Goal: Task Accomplishment & Management: Use online tool/utility

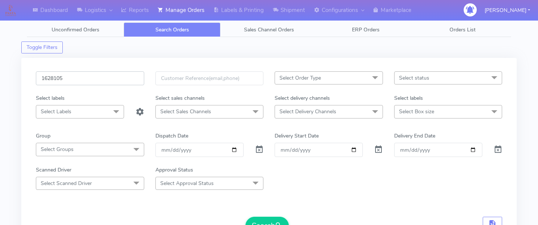
click at [97, 75] on input "1628105" at bounding box center [90, 78] width 108 height 14
paste input "1627713"
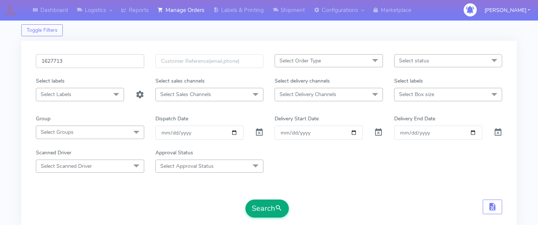
type input "1627713"
click at [263, 201] on button "Search" at bounding box center [266, 208] width 43 height 18
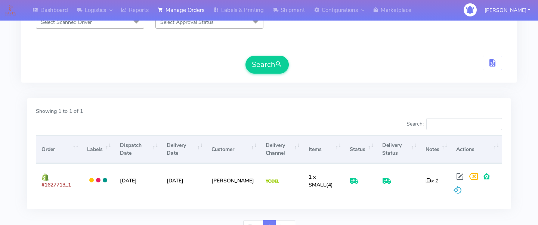
scroll to position [0, 0]
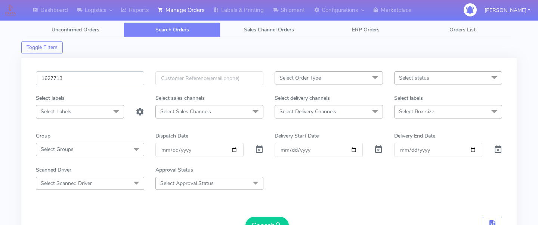
click at [85, 79] on input "1627713" at bounding box center [90, 78] width 108 height 14
paste input "1627910"
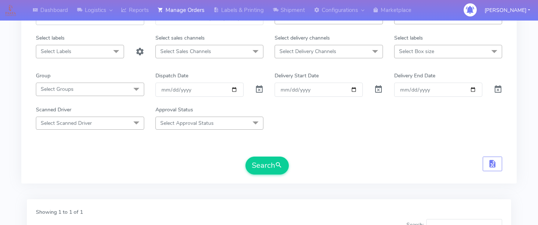
scroll to position [61, 0]
type input "1627910"
click at [264, 165] on button "Search" at bounding box center [266, 165] width 43 height 18
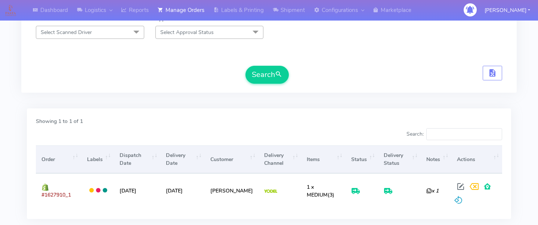
scroll to position [0, 0]
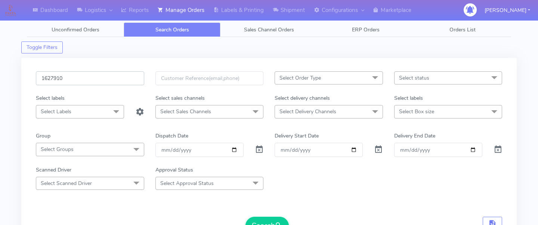
click at [109, 80] on input "1627910" at bounding box center [90, 78] width 108 height 14
paste input "1627932"
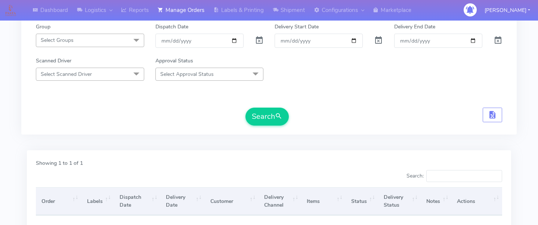
scroll to position [130, 0]
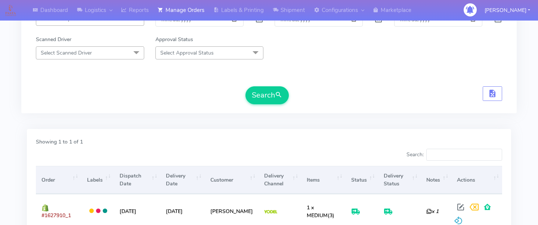
type input "1627932"
click at [266, 104] on div "Search" at bounding box center [266, 95] width 43 height 18
click at [267, 96] on button "Search" at bounding box center [266, 95] width 43 height 18
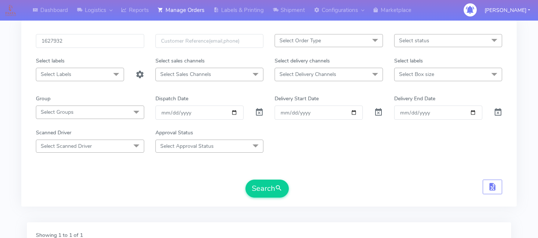
scroll to position [0, 0]
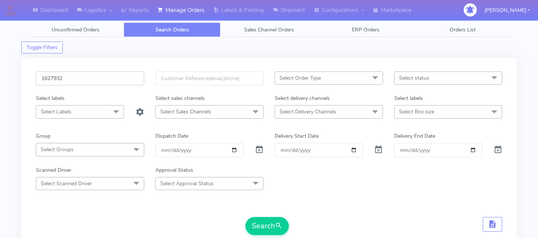
click at [101, 77] on input "1627932" at bounding box center [90, 78] width 108 height 14
paste input "1627979"
type input "1627979"
click at [268, 219] on button "Search" at bounding box center [266, 226] width 43 height 18
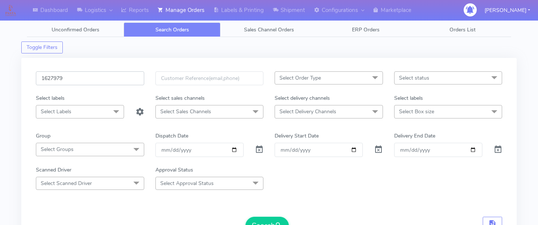
click at [108, 71] on input "1627979" at bounding box center [90, 78] width 108 height 14
click at [109, 81] on input "1627979" at bounding box center [90, 78] width 108 height 14
paste input "1628152"
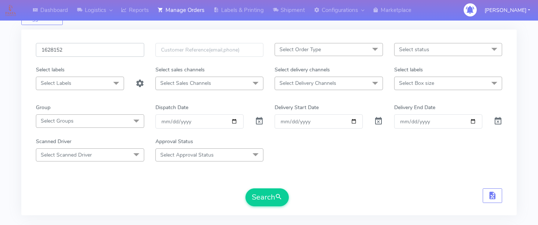
scroll to position [51, 0]
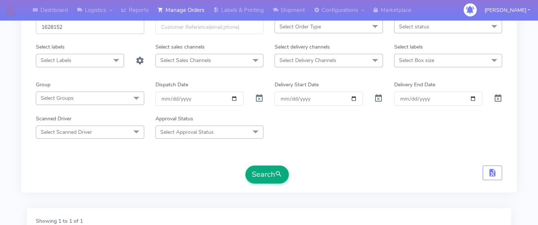
type input "1628152"
click at [259, 171] on button "Search" at bounding box center [266, 174] width 43 height 18
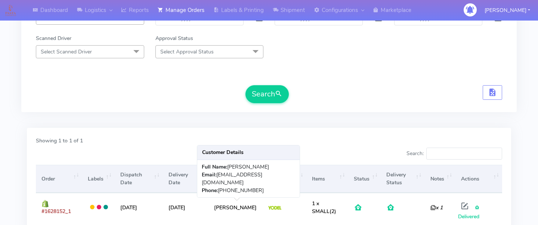
scroll to position [0, 0]
